Goal: Information Seeking & Learning: Find specific fact

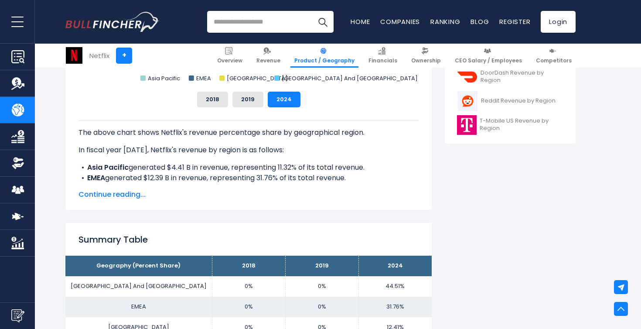
scroll to position [359, 0]
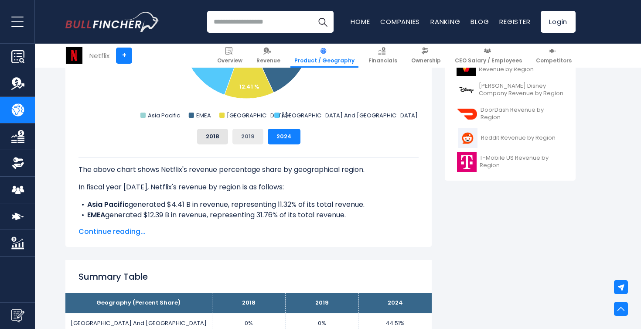
click at [238, 135] on button "2019" at bounding box center [247, 137] width 31 height 16
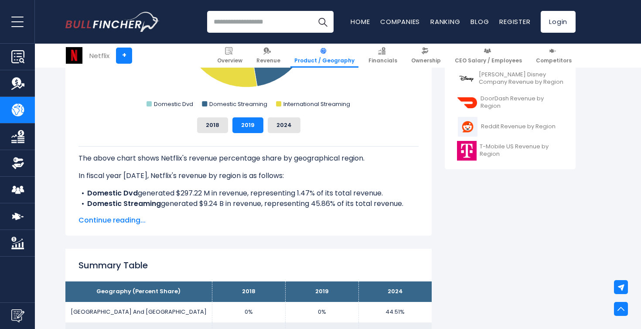
scroll to position [367, 0]
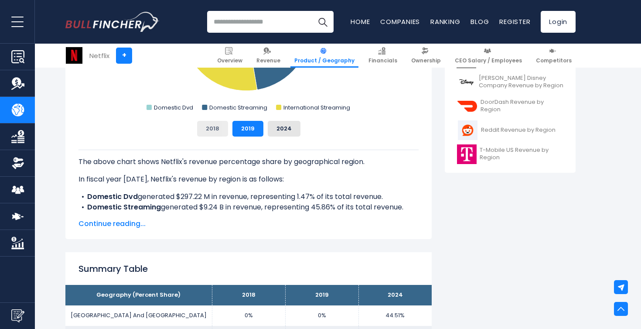
click at [207, 126] on button "2018" at bounding box center [212, 129] width 31 height 16
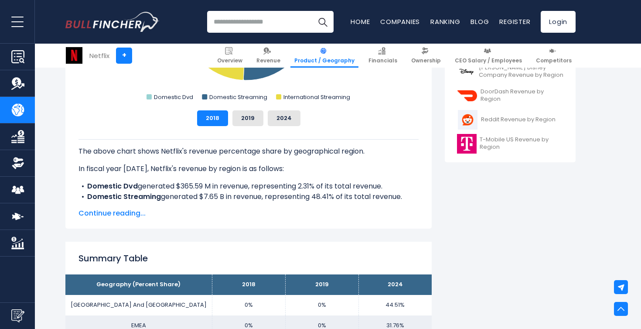
scroll to position [367, 0]
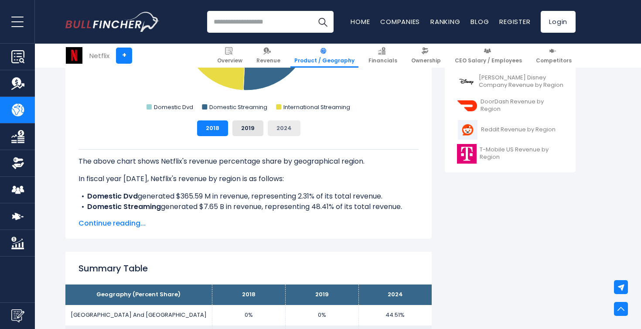
click at [286, 128] on button "2024" at bounding box center [284, 128] width 33 height 16
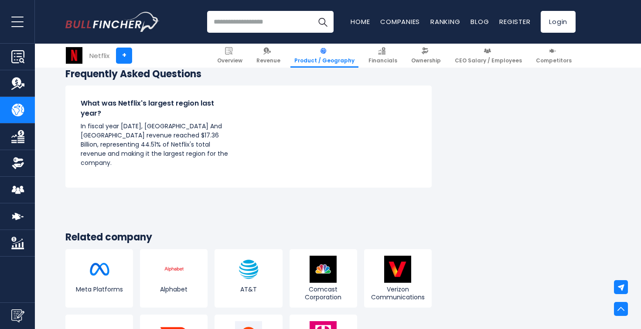
scroll to position [1533, 0]
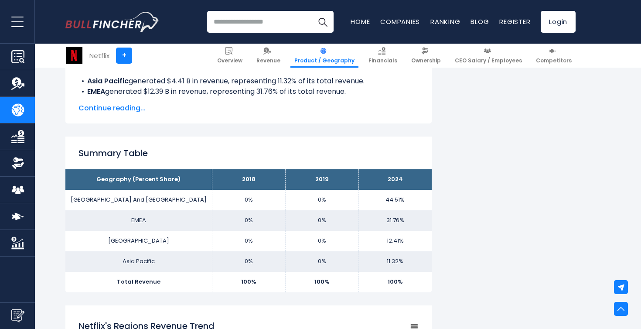
scroll to position [484, 0]
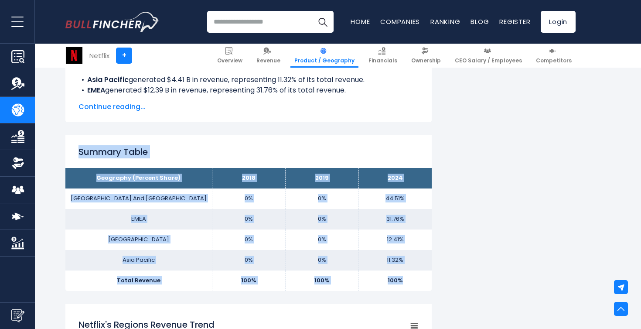
drag, startPoint x: 80, startPoint y: 153, endPoint x: 407, endPoint y: 280, distance: 350.4
click at [407, 280] on div "Summary Table Geography (Percent Share) 2018 2019 2024 [GEOGRAPHIC_DATA] And Ca…" at bounding box center [248, 212] width 366 height 155
copy div "Summary Table Geography (Percent Share) 2018 2019 2024 [GEOGRAPHIC_DATA] And [G…"
